Goal: Information Seeking & Learning: Learn about a topic

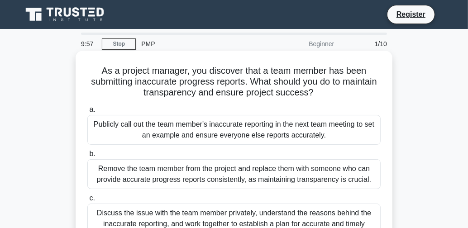
click at [123, 138] on div "Publicly call out the team member's inaccurate reporting in the next team meeti…" at bounding box center [233, 130] width 293 height 30
click at [87, 113] on input "a. Publicly call out the team member's inaccurate reporting in the next team me…" at bounding box center [87, 110] width 0 height 6
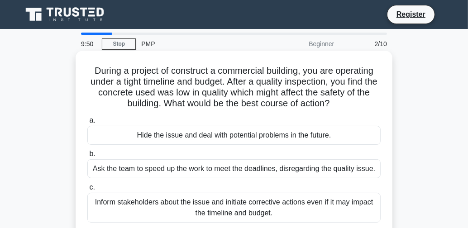
click at [183, 142] on div "Hide the issue and deal with potential problems in the future." at bounding box center [233, 135] width 293 height 19
click at [87, 124] on input "a. Hide the issue and deal with potential problems in the future." at bounding box center [87, 121] width 0 height 6
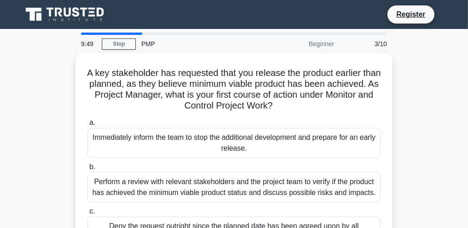
click at [183, 142] on div "Immediately inform the team to stop the additional development and prepare for …" at bounding box center [233, 143] width 293 height 30
click at [87, 126] on input "a. Immediately inform the team to stop the additional development and prepare f…" at bounding box center [87, 123] width 0 height 6
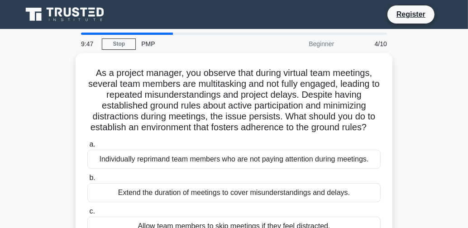
click at [183, 142] on label "a. Individually reprimand team members who are not paying attention during meet…" at bounding box center [233, 154] width 293 height 30
click at [87, 142] on input "a. Individually reprimand team members who are not paying attention during meet…" at bounding box center [87, 145] width 0 height 6
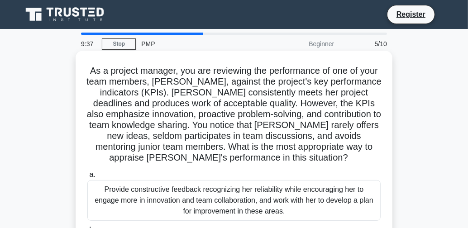
click at [110, 189] on div "Provide constructive feedback recognizing her reliability while encouraging her…" at bounding box center [233, 200] width 293 height 41
click at [87, 178] on input "a. Provide constructive feedback recognizing her reliability while encouraging …" at bounding box center [87, 175] width 0 height 6
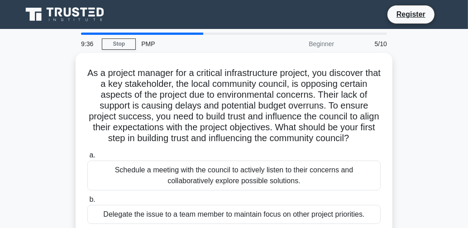
click at [110, 189] on div "Schedule a meeting with the council to actively listen to their concerns and co…" at bounding box center [233, 176] width 293 height 30
click at [87, 158] on input "a. Schedule a meeting with the council to actively listen to their concerns and…" at bounding box center [87, 155] width 0 height 6
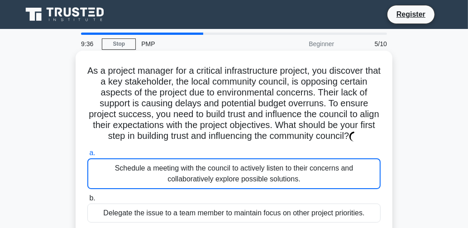
click at [110, 189] on div "Schedule a meeting with the council to actively listen to their concerns and co…" at bounding box center [233, 173] width 293 height 31
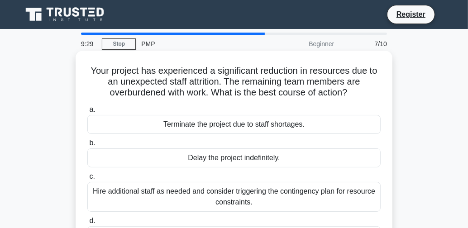
click at [207, 124] on div "Terminate the project due to staff shortages." at bounding box center [233, 124] width 293 height 19
click at [87, 113] on input "a. Terminate the project due to staff shortages." at bounding box center [87, 110] width 0 height 6
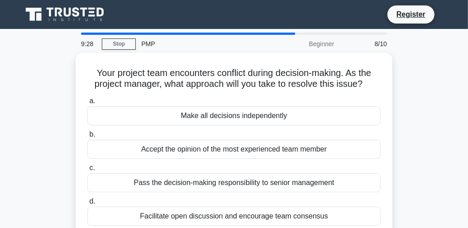
click at [207, 124] on div "a. Make all decisions independently b. Accept the opinion of the most experienc…" at bounding box center [234, 161] width 304 height 134
